Goal: Task Accomplishment & Management: Manage account settings

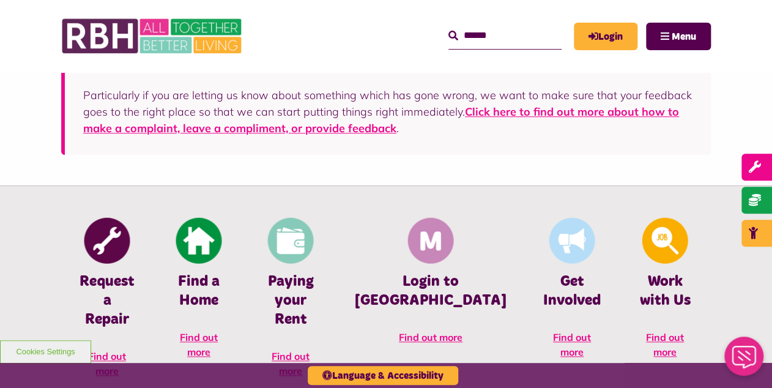
scroll to position [452, 0]
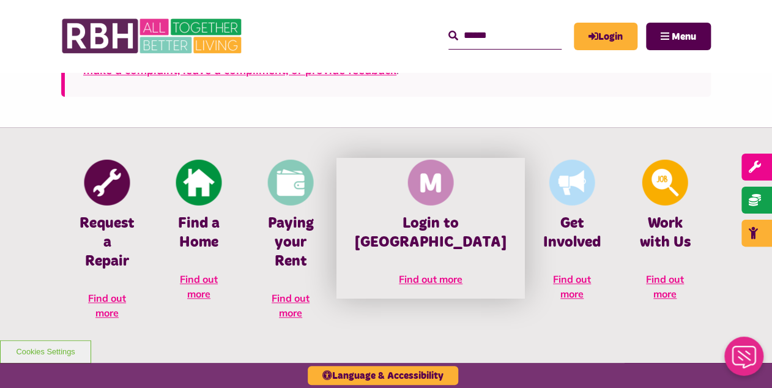
click at [436, 194] on img at bounding box center [431, 182] width 46 height 46
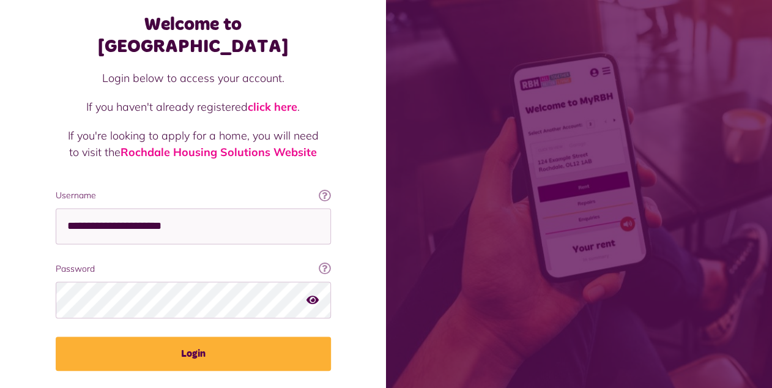
scroll to position [84, 0]
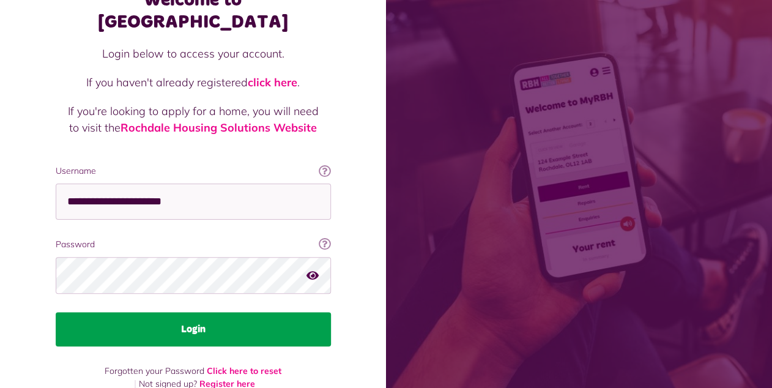
click at [192, 312] on button "Login" at bounding box center [193, 329] width 275 height 34
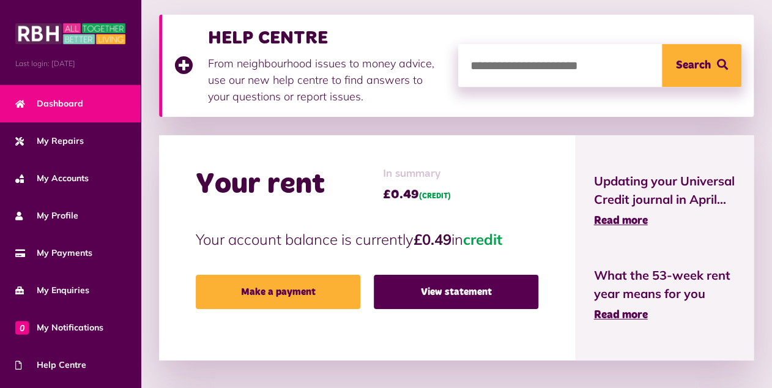
scroll to position [193, 0]
